Goal: Browse casually

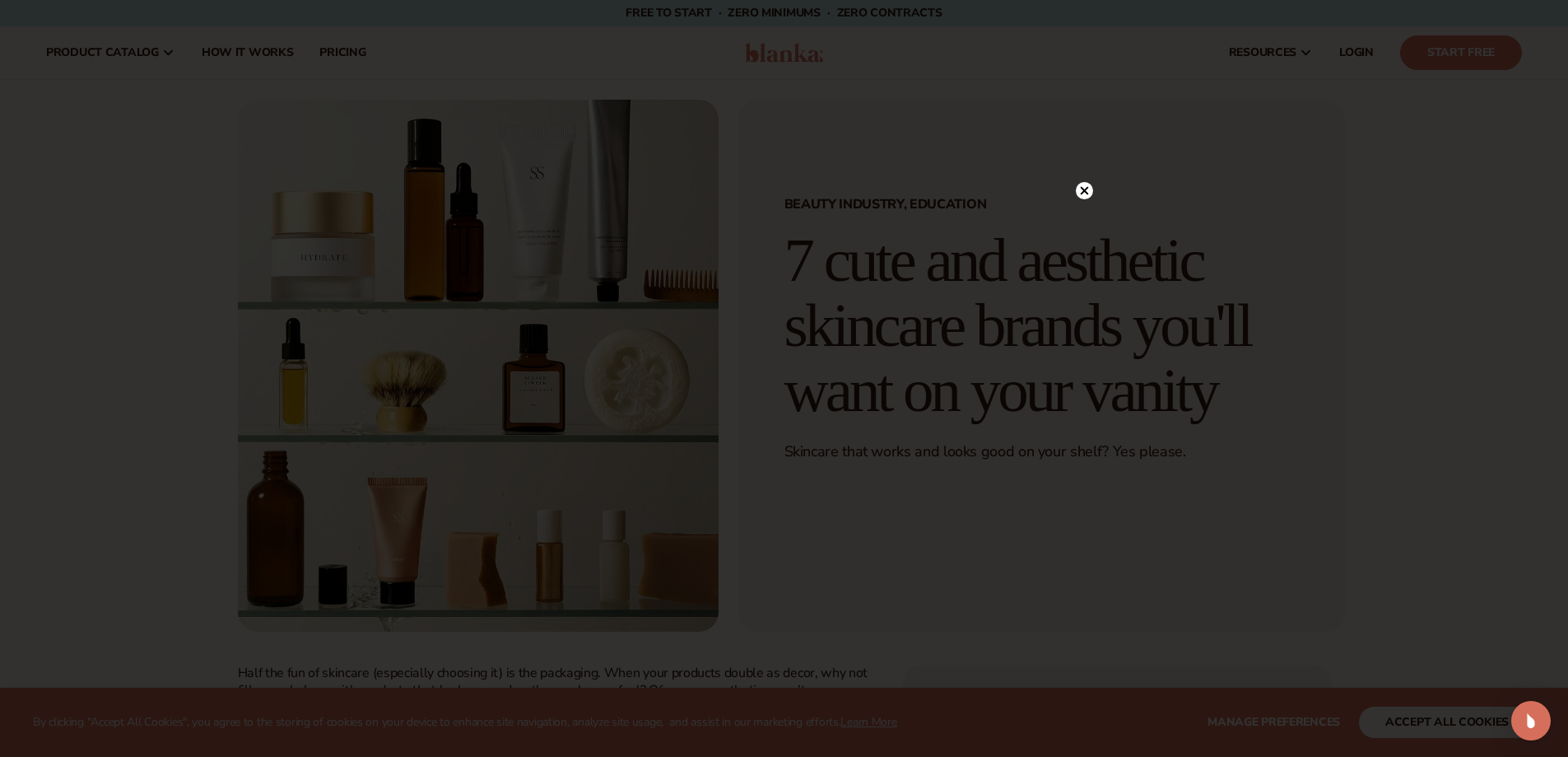
drag, startPoint x: 1103, startPoint y: 515, endPoint x: 1095, endPoint y: 513, distance: 8.2
click at [1100, 515] on div at bounding box center [784, 378] width 1568 height 757
click at [1091, 188] on circle at bounding box center [1085, 190] width 17 height 17
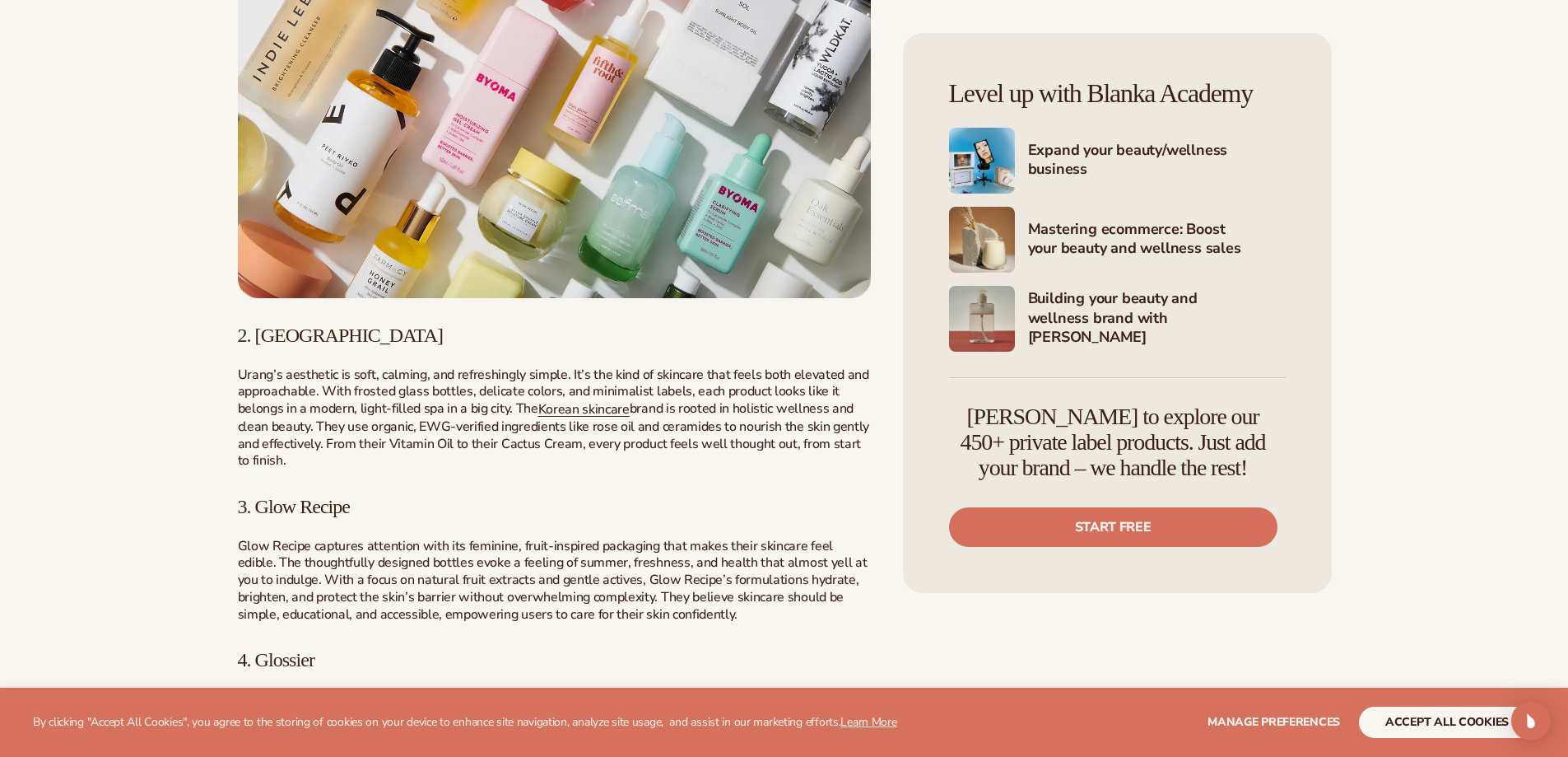
scroll to position [1235, 0]
